Goal: Task Accomplishment & Management: Complete application form

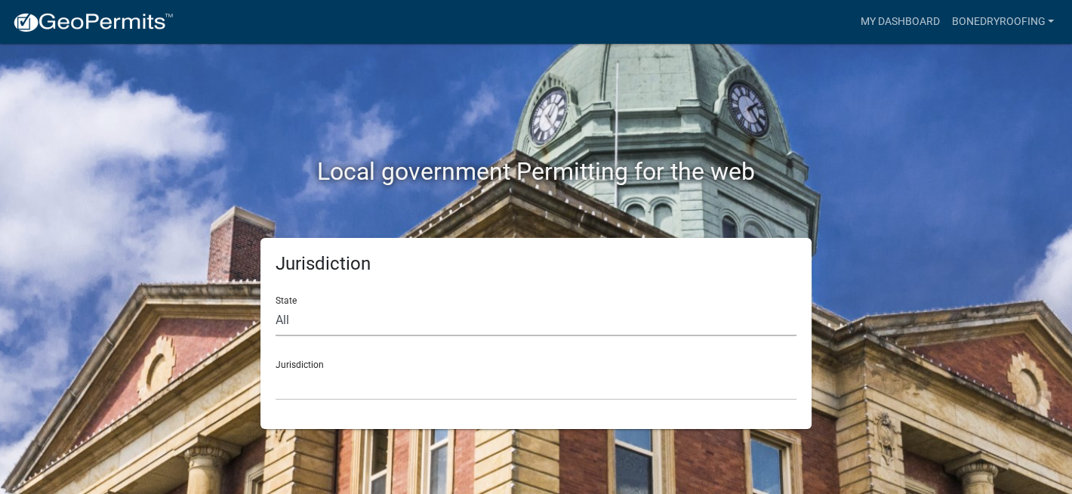
click at [291, 316] on select "All [US_STATE] [US_STATE] [US_STATE] [US_STATE] [US_STATE] [US_STATE] [US_STATE…" at bounding box center [535, 320] width 521 height 31
select select "[US_STATE]"
click at [275, 305] on select "All [US_STATE] [US_STATE] [US_STATE] [US_STATE] [US_STATE] [US_STATE] [US_STATE…" at bounding box center [535, 320] width 521 height 31
click at [301, 372] on select "City of [GEOGRAPHIC_DATA], [US_STATE] City of [GEOGRAPHIC_DATA], [US_STATE] Cit…" at bounding box center [535, 384] width 521 height 31
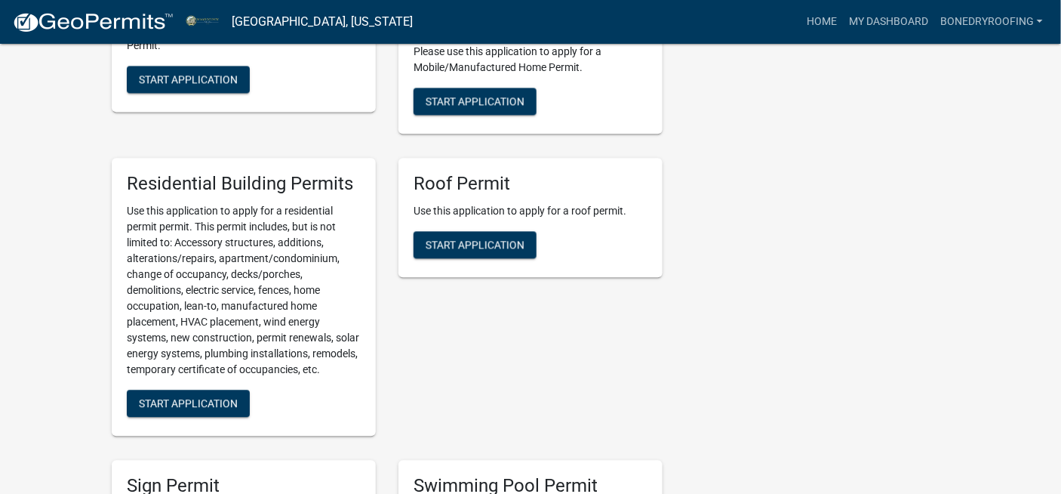
scroll to position [1235, 0]
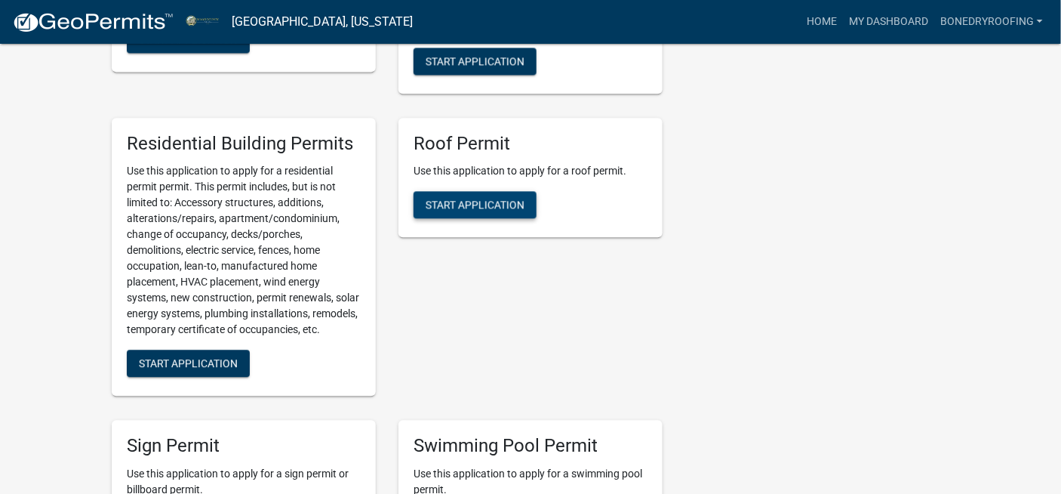
click at [472, 211] on span "Start Application" at bounding box center [475, 204] width 99 height 12
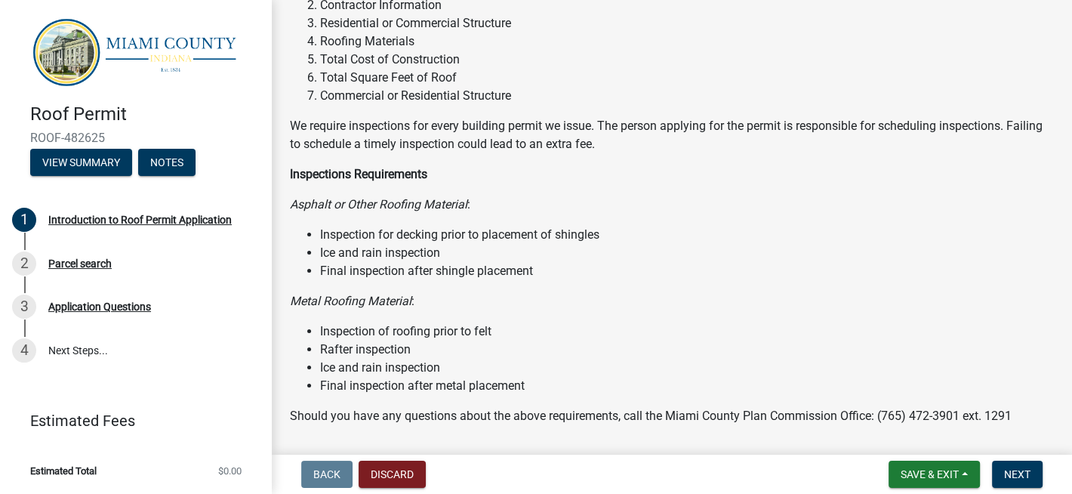
scroll to position [183, 0]
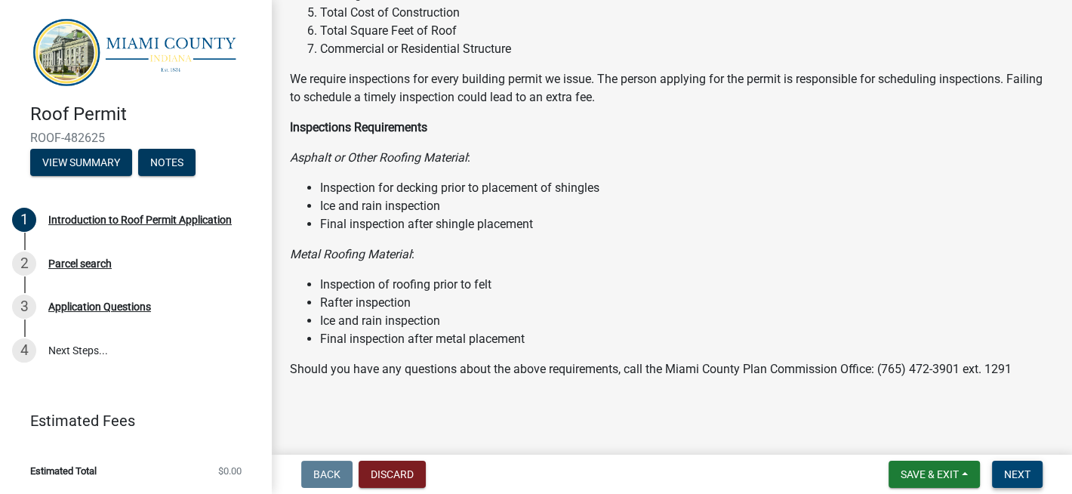
click at [1017, 471] on span "Next" at bounding box center [1017, 474] width 26 height 12
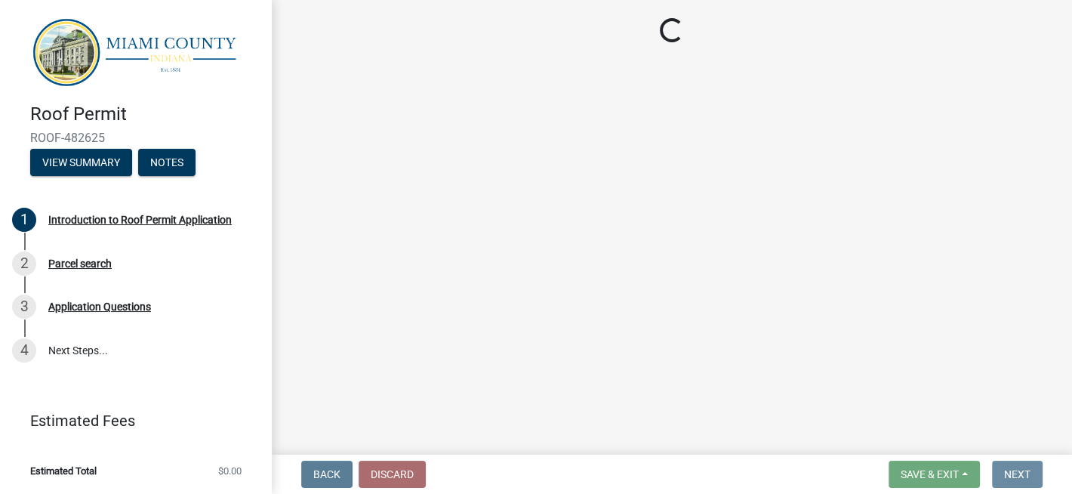
scroll to position [0, 0]
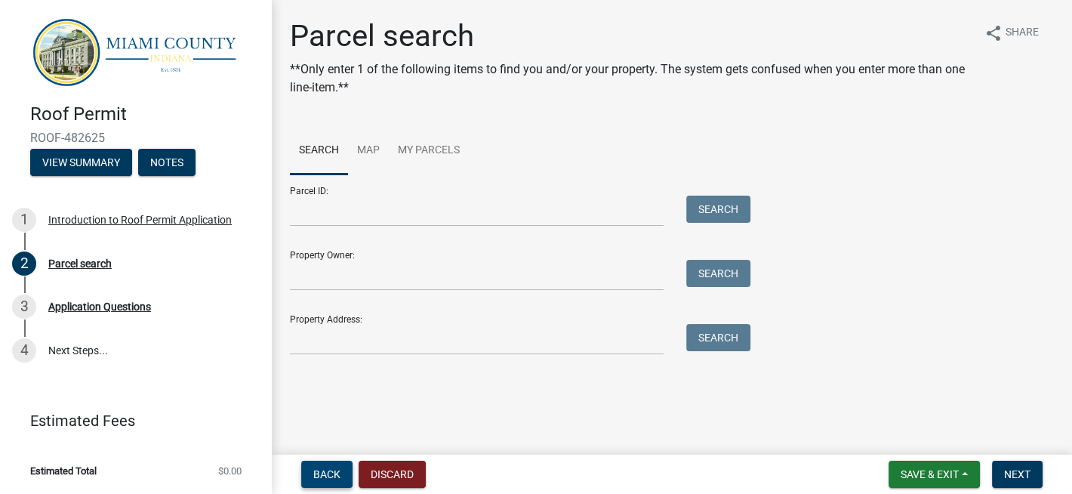
click at [323, 475] on span "Back" at bounding box center [326, 474] width 27 height 12
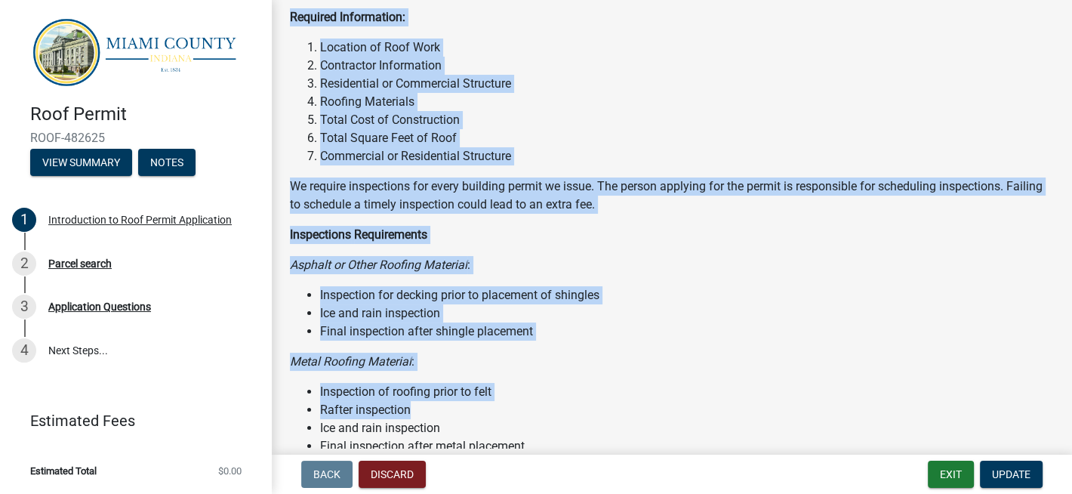
scroll to position [183, 0]
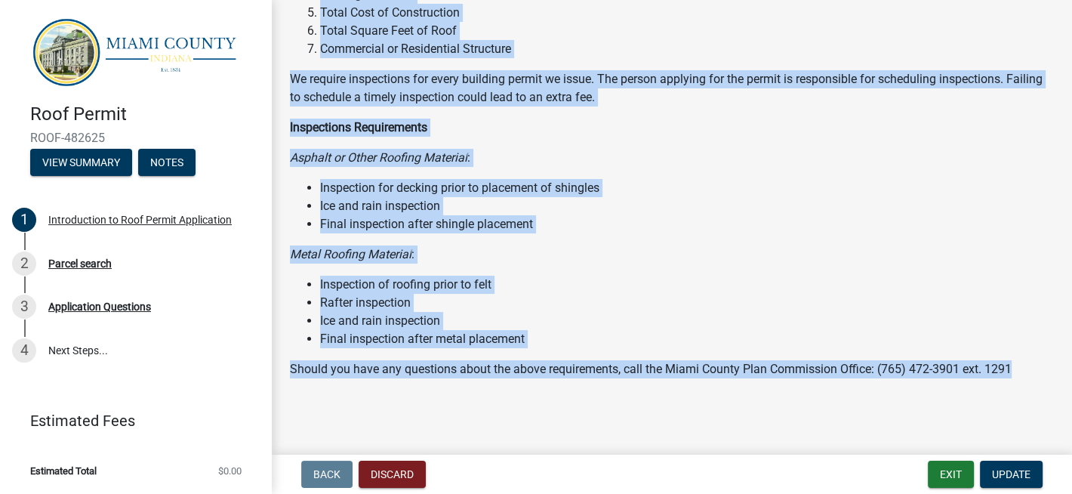
drag, startPoint x: 287, startPoint y: 32, endPoint x: 1038, endPoint y: 408, distance: 840.8
click at [1038, 408] on main "Introduction to Roof Permit Application share Share Required Information: Locat…" at bounding box center [672, 224] width 800 height 448
click at [1017, 306] on li "Rafter inspection" at bounding box center [687, 303] width 734 height 18
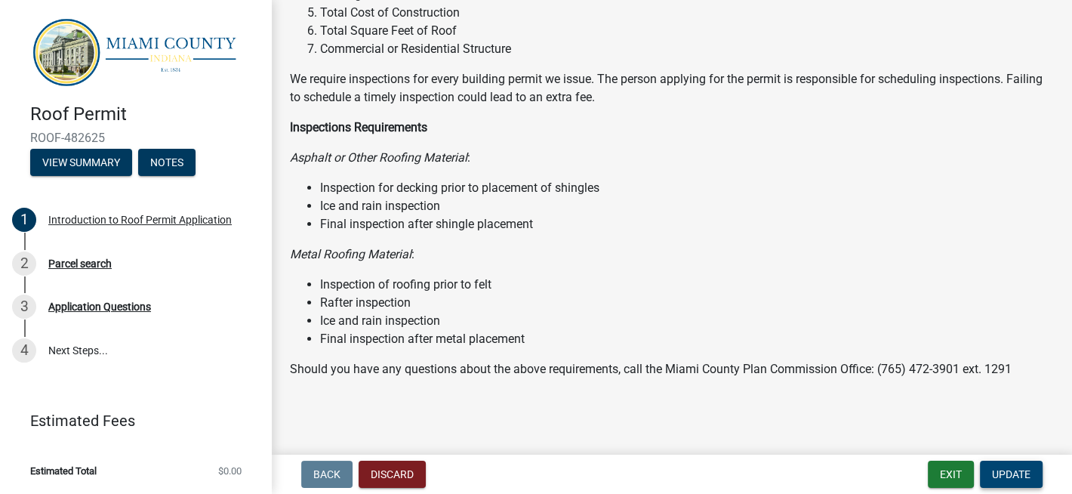
click at [1026, 475] on span "Update" at bounding box center [1011, 474] width 38 height 12
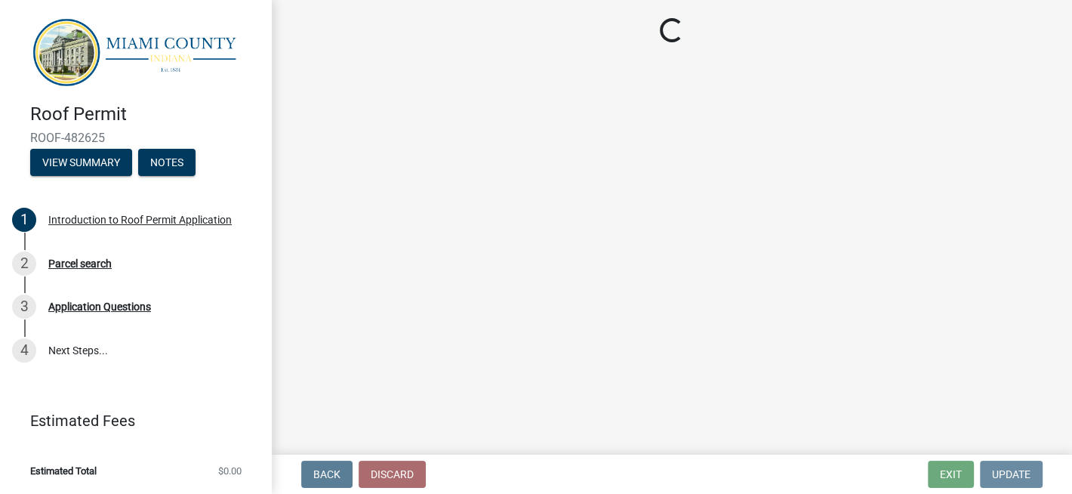
scroll to position [0, 0]
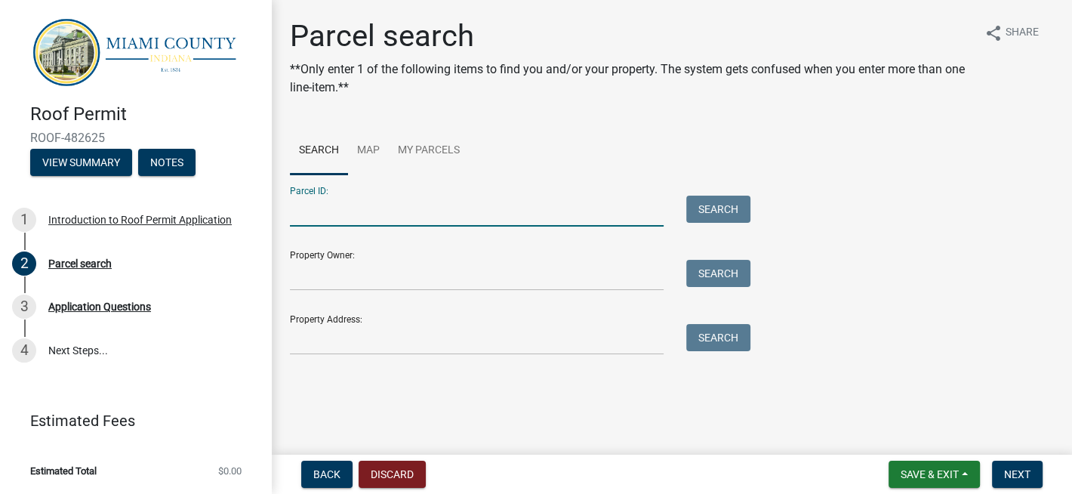
click at [378, 211] on input "Parcel ID:" at bounding box center [477, 210] width 374 height 31
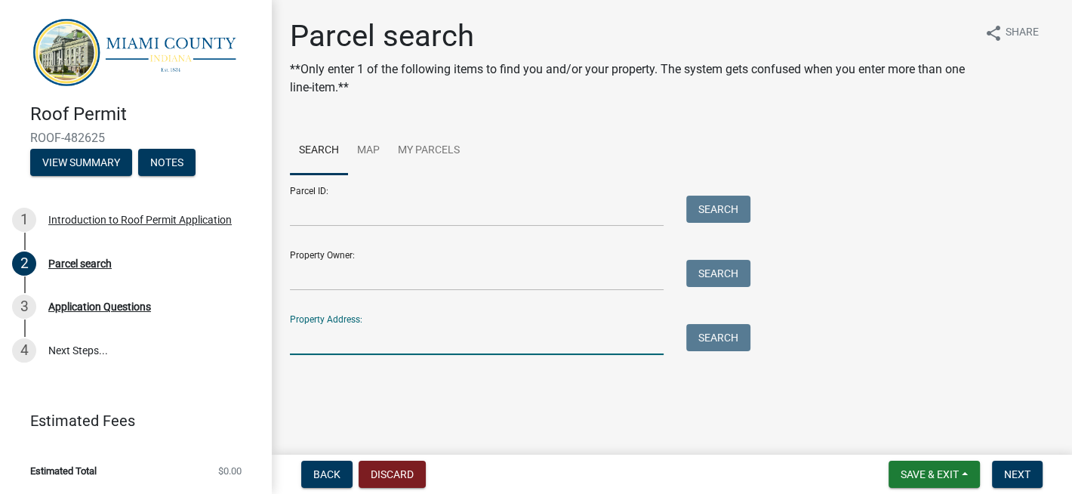
click at [406, 334] on input "Property Address:" at bounding box center [477, 339] width 374 height 31
type input "[STREET_ADDRESS][PERSON_NAME]"
click at [727, 339] on button "Search" at bounding box center [718, 337] width 64 height 27
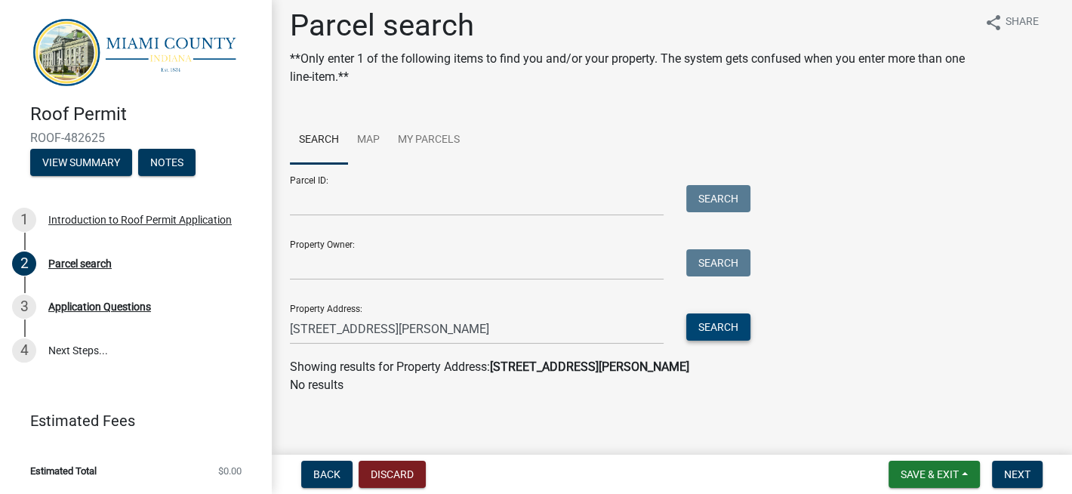
scroll to position [14, 0]
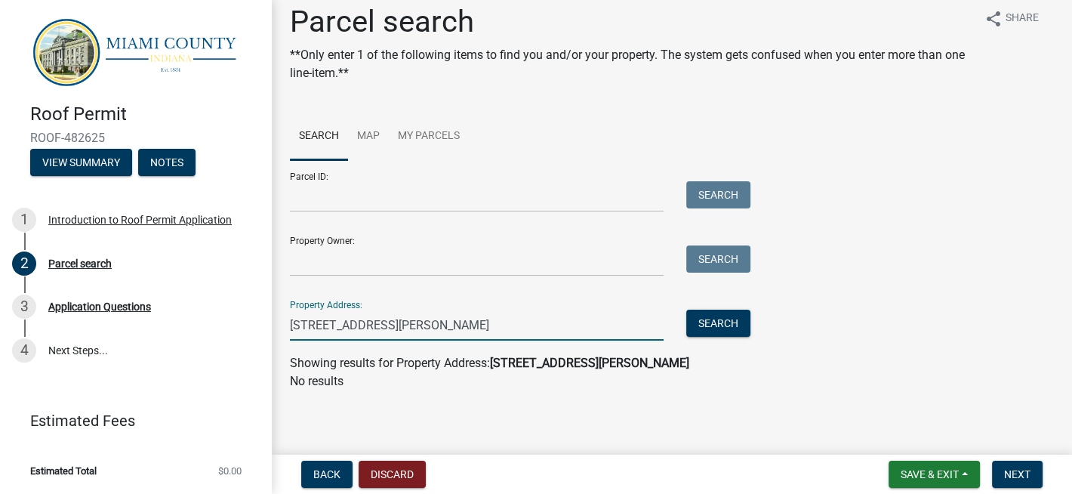
click at [454, 322] on input "[STREET_ADDRESS][PERSON_NAME]" at bounding box center [477, 324] width 374 height 31
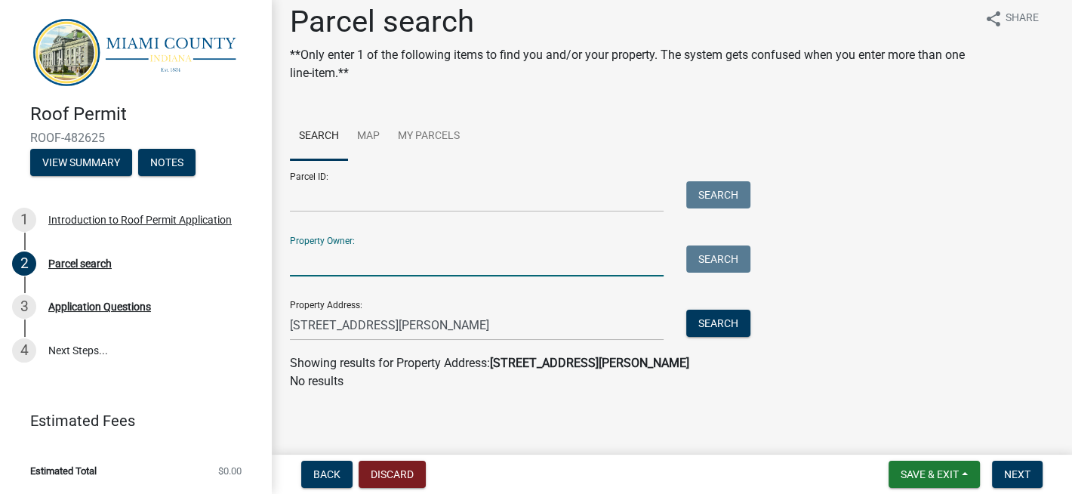
click at [523, 259] on input "Property Owner:" at bounding box center [477, 260] width 374 height 31
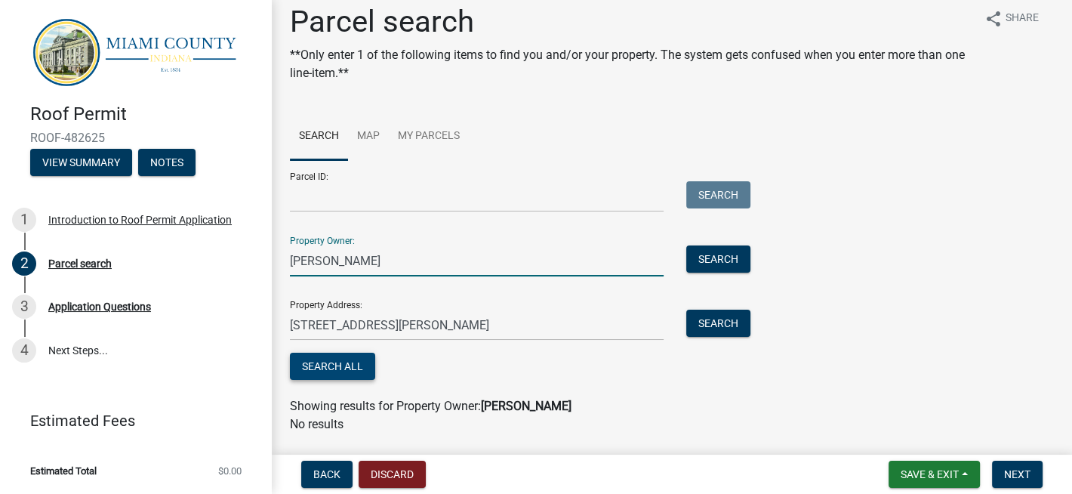
type input "[PERSON_NAME]"
click at [358, 368] on button "Search All" at bounding box center [332, 365] width 85 height 27
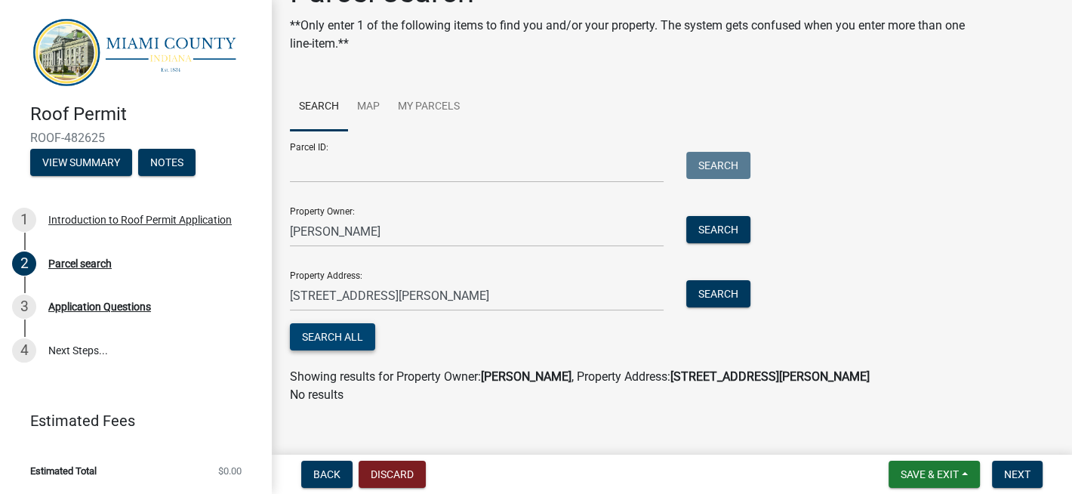
scroll to position [57, 0]
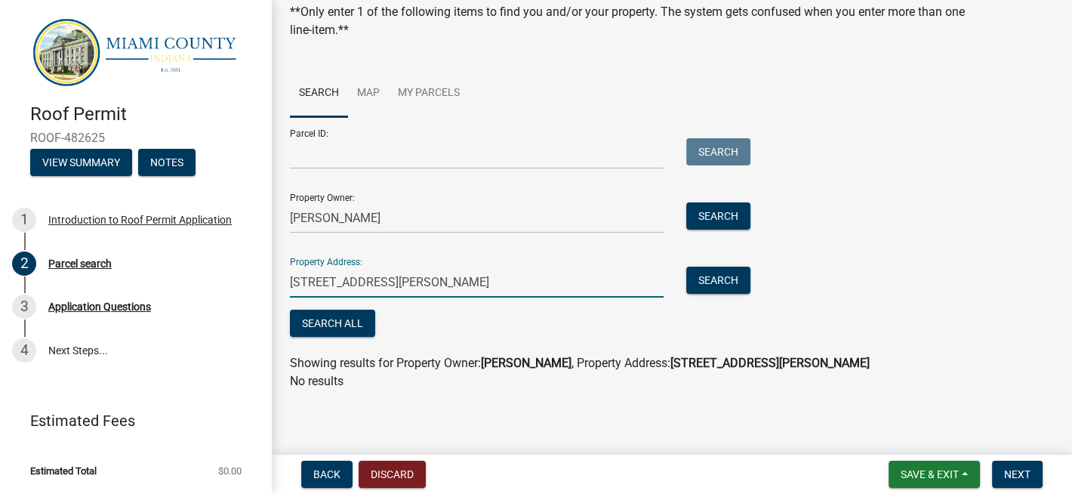
click at [403, 281] on input "[STREET_ADDRESS][PERSON_NAME]" at bounding box center [477, 281] width 374 height 31
type input "[STREET_ADDRESS][PERSON_NAME]"
click at [740, 282] on button "Search" at bounding box center [718, 279] width 64 height 27
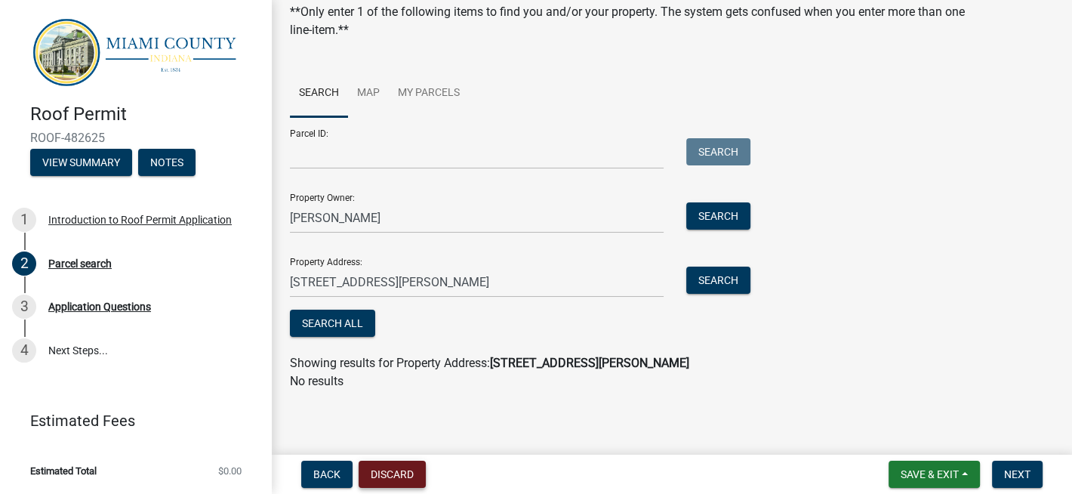
click at [397, 471] on button "Discard" at bounding box center [391, 473] width 67 height 27
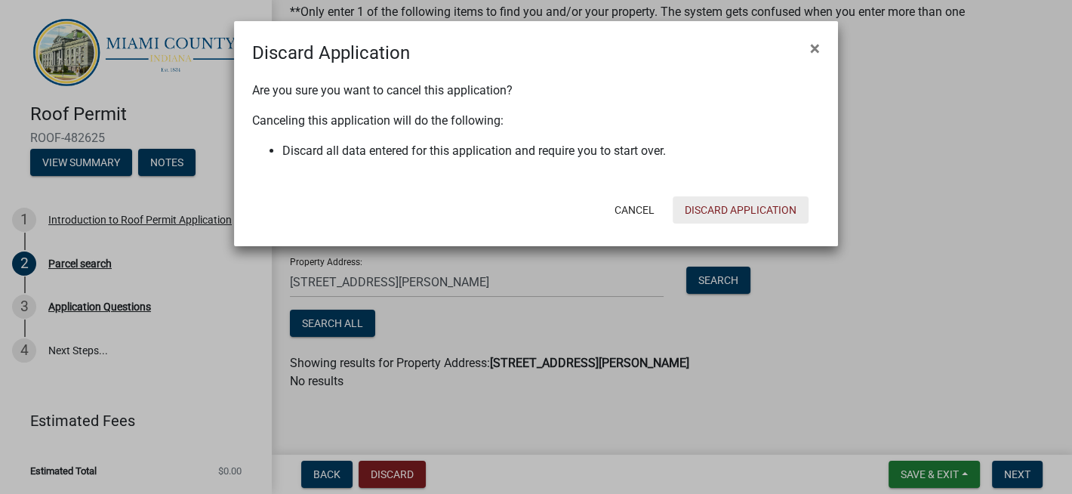
click at [740, 208] on button "Discard Application" at bounding box center [740, 209] width 136 height 27
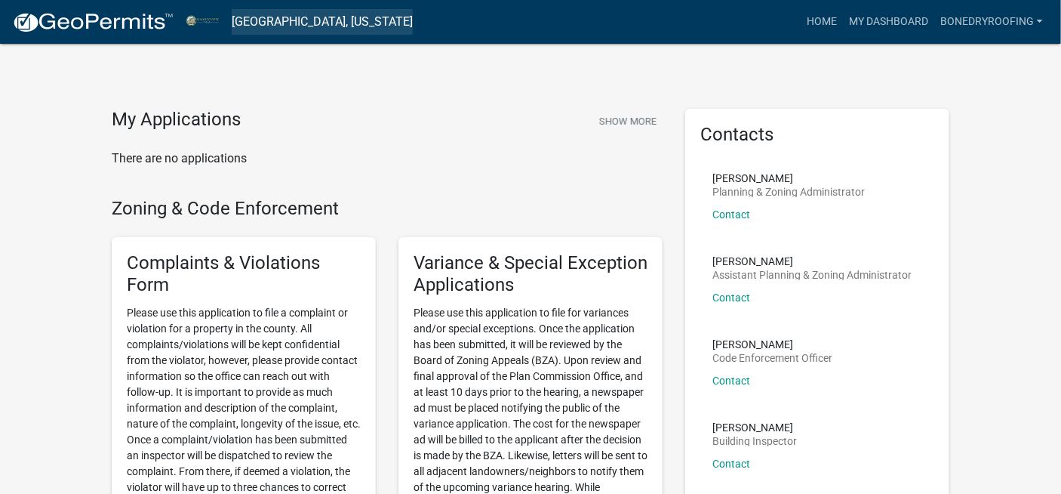
click at [278, 26] on link "[GEOGRAPHIC_DATA], [US_STATE]" at bounding box center [322, 22] width 181 height 26
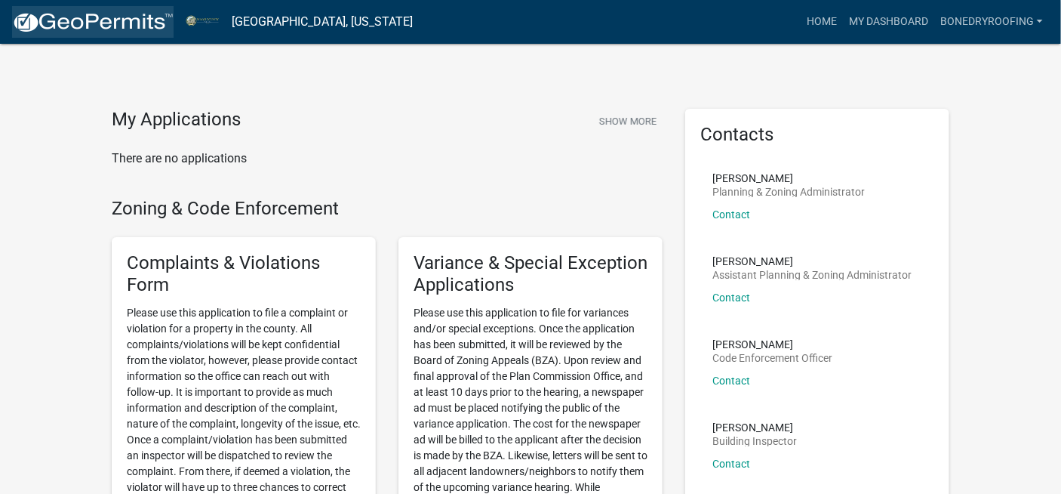
click at [128, 25] on img at bounding box center [93, 22] width 162 height 23
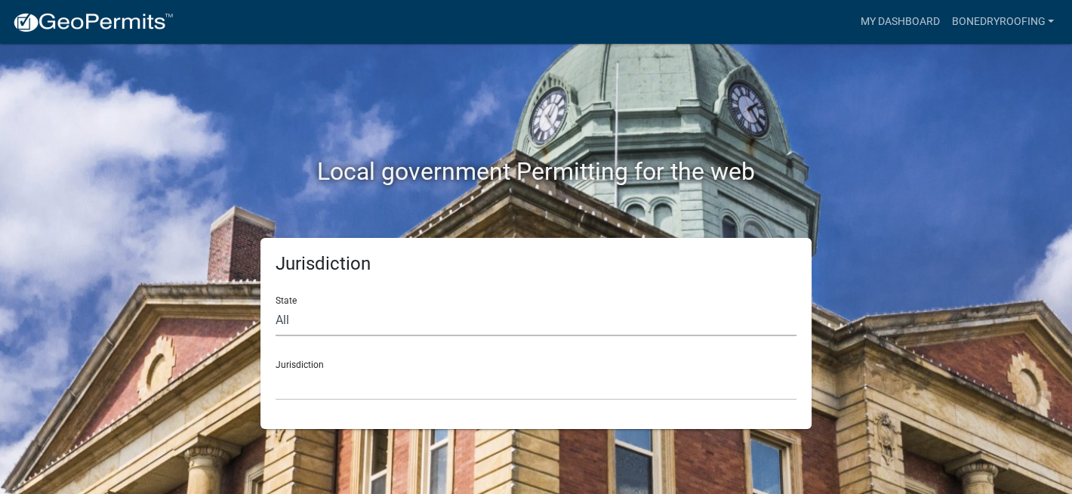
click at [307, 315] on select "All [US_STATE] [US_STATE] [US_STATE] [US_STATE] [US_STATE] [US_STATE] [US_STATE…" at bounding box center [535, 320] width 521 height 31
select select "[US_STATE]"
click at [275, 305] on select "All [US_STATE] [US_STATE] [US_STATE] [US_STATE] [US_STATE] [US_STATE] [US_STATE…" at bounding box center [535, 320] width 521 height 31
click at [314, 383] on select "City of [GEOGRAPHIC_DATA], [US_STATE] City of [GEOGRAPHIC_DATA], [US_STATE] Cit…" at bounding box center [535, 384] width 521 height 31
